Goal: Task Accomplishment & Management: Use online tool/utility

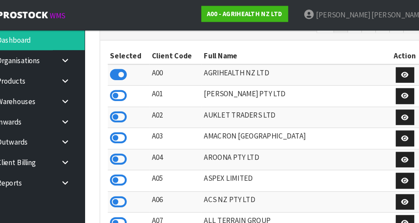
scroll to position [692, 301]
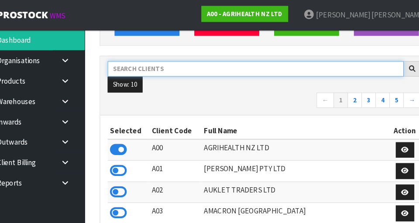
click at [176, 58] on input "text" at bounding box center [254, 61] width 259 height 14
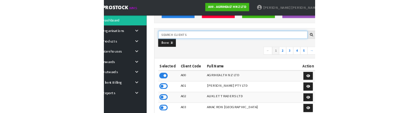
scroll to position [115, 0]
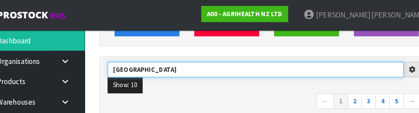
type input "[GEOGRAPHIC_DATA]"
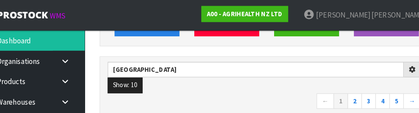
click at [291, 80] on ul "Show: 10 5 10 25 50" at bounding box center [262, 75] width 274 height 14
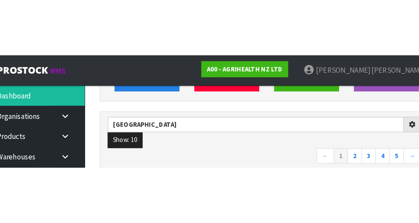
scroll to position [120, 0]
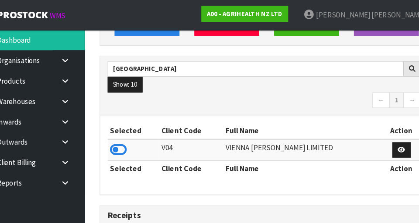
click at [147, 112] on td at bounding box center [147, 131] width 45 height 19
click at [139, 112] on icon at bounding box center [134, 131] width 15 height 13
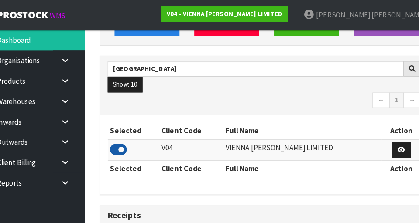
scroll to position [711, 301]
click at [99, 85] on link at bounding box center [91, 89] width 28 height 18
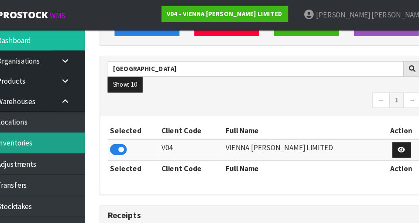
click at [71, 112] on link "Inventories" at bounding box center [52, 125] width 105 height 18
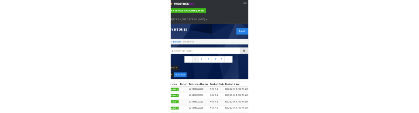
scroll to position [1, 0]
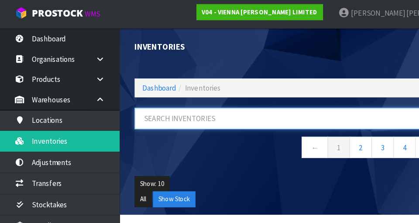
click at [280, 102] on input "text" at bounding box center [250, 105] width 265 height 19
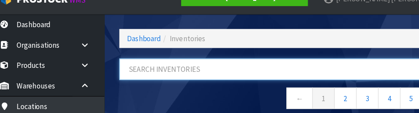
scroll to position [43, 0]
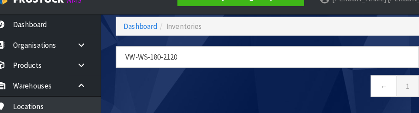
click at [309, 87] on nav "← 1 →" at bounding box center [262, 89] width 288 height 21
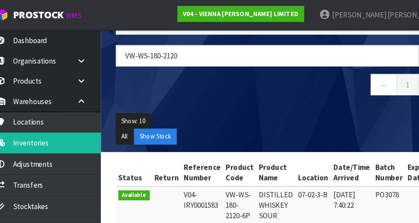
scroll to position [23, 0]
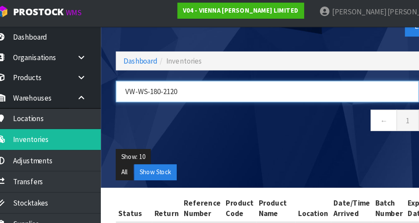
click at [305, 85] on input "VW-WS-180-2120" at bounding box center [250, 83] width 265 height 19
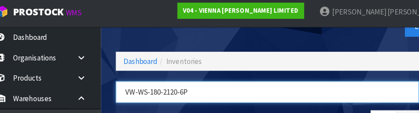
type input "VW-WS-180-2120-6P"
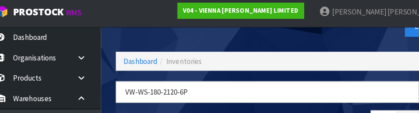
click at [322, 39] on div "Export" at bounding box center [337, 25] width 151 height 45
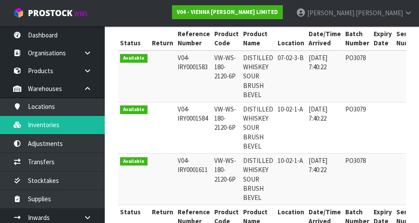
scroll to position [175, 0]
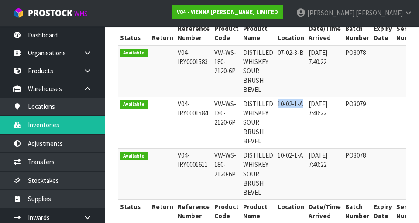
copy td "10-02-1-A"
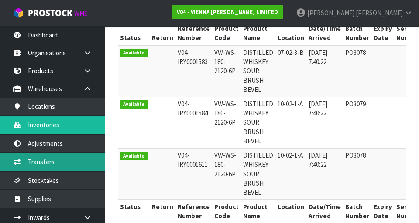
click at [48, 112] on link "Transfers" at bounding box center [52, 162] width 105 height 18
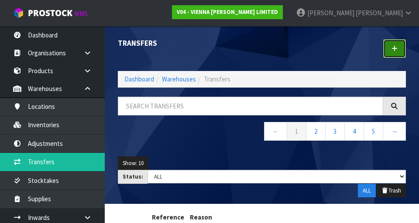
click at [401, 57] on link at bounding box center [394, 48] width 23 height 19
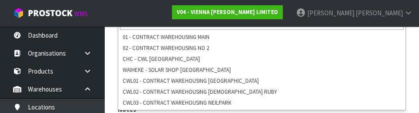
scroll to position [214, 0]
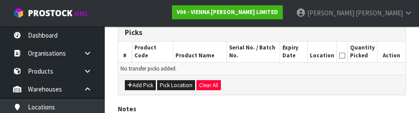
click at [331, 89] on div "Add Pick Pick Location Clear All" at bounding box center [261, 85] width 287 height 20
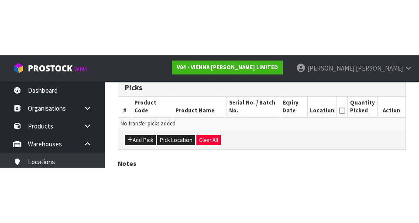
scroll to position [196, 0]
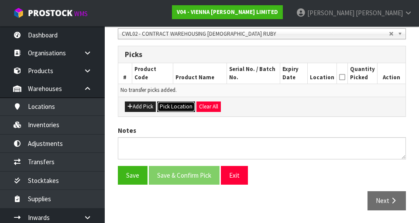
click at [177, 110] on button "Pick Location" at bounding box center [176, 107] width 38 height 10
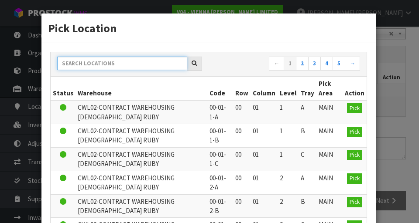
click at [79, 63] on input "text" at bounding box center [122, 64] width 130 height 14
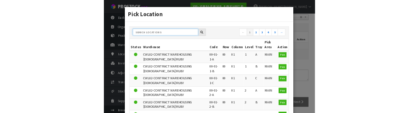
scroll to position [192, 0]
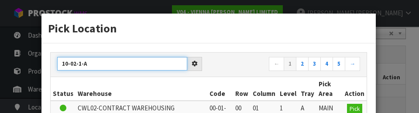
type input "10-02-1-A"
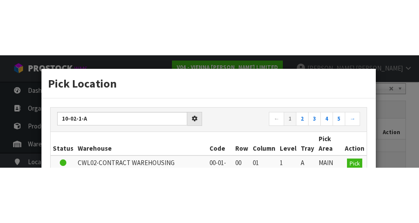
scroll to position [196, 0]
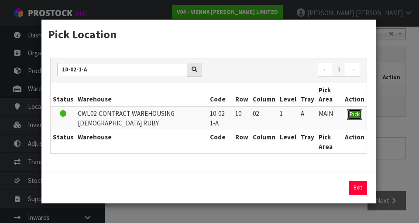
click at [355, 112] on span "Pick" at bounding box center [354, 114] width 10 height 7
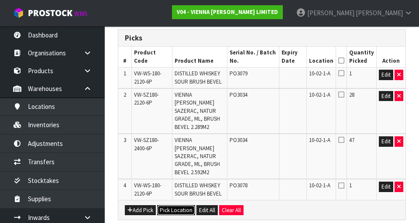
scroll to position [226, 0]
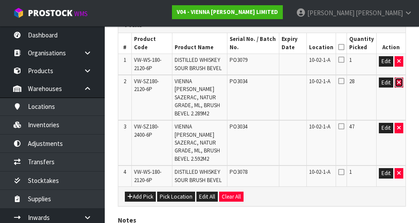
click at [401, 86] on button "button" at bounding box center [398, 83] width 9 height 10
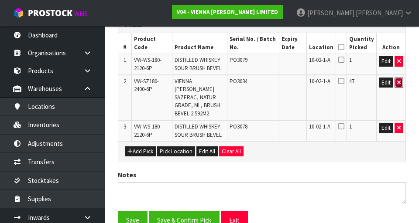
click at [401, 86] on button "button" at bounding box center [398, 83] width 9 height 10
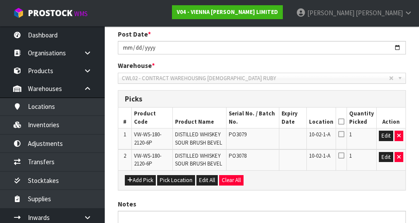
scroll to position [150, 0]
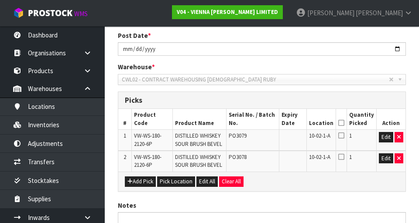
click at [344, 112] on icon at bounding box center [341, 123] width 6 height 0
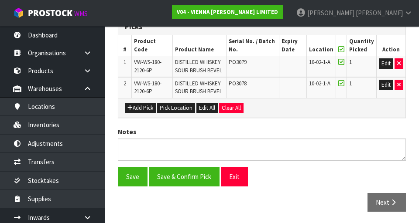
scroll to position [225, 0]
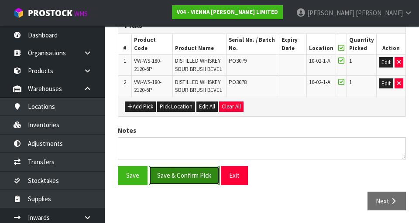
click at [186, 112] on button "Save & Confirm Pick" at bounding box center [184, 175] width 71 height 19
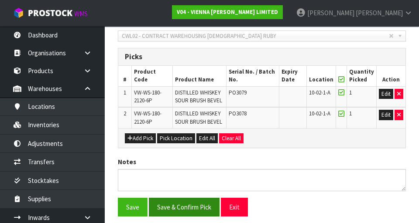
scroll to position [0, 0]
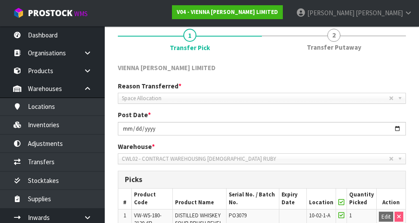
scroll to position [91, 0]
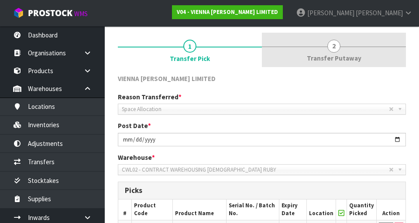
click at [347, 56] on span "Transfer Putaway" at bounding box center [334, 58] width 55 height 9
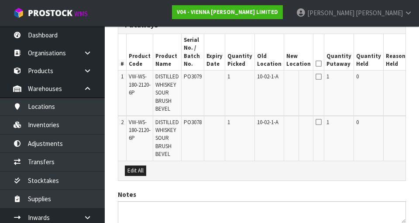
scroll to position [256, 0]
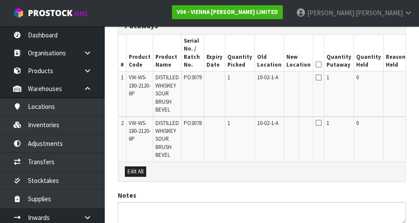
click at [410, 84] on button "Edit" at bounding box center [417, 79] width 14 height 10
click at [286, 82] on input "text" at bounding box center [293, 79] width 14 height 11
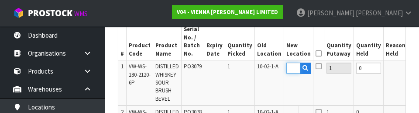
scroll to position [265, 0]
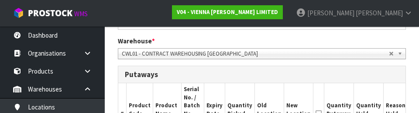
type input "07-02-3-A"
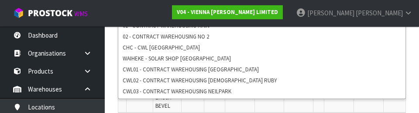
scroll to position [257, 0]
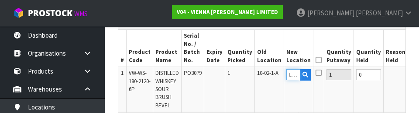
click at [286, 75] on input "text" at bounding box center [293, 74] width 14 height 11
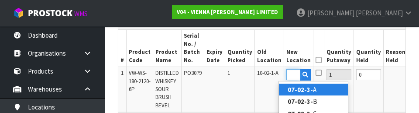
scroll to position [0, 18]
type input "07-02-3-A"
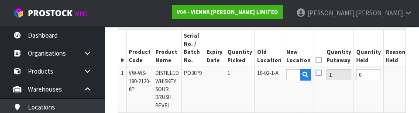
click at [411, 75] on button "OK" at bounding box center [417, 74] width 12 height 10
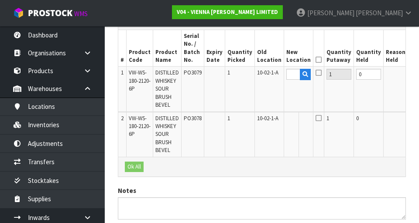
scroll to position [0, 0]
click at [315, 60] on icon at bounding box center [318, 60] width 6 height 0
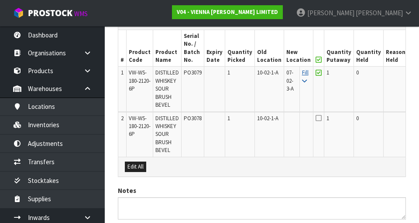
click at [302, 79] on icon at bounding box center [304, 82] width 5 height 6
click at [315, 60] on icon at bounding box center [318, 60] width 6 height 0
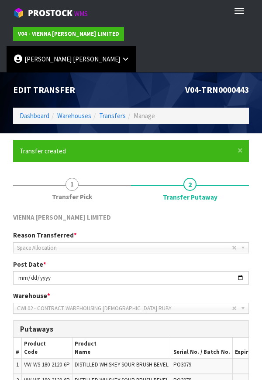
click at [136, 46] on link "[PERSON_NAME]" at bounding box center [72, 59] width 130 height 26
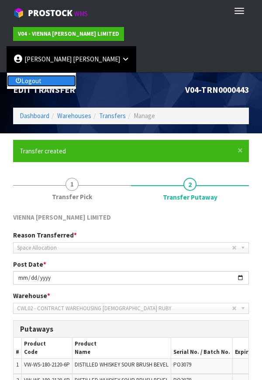
click at [76, 75] on link "Logout" at bounding box center [41, 81] width 69 height 12
